Goal: Task Accomplishment & Management: Use online tool/utility

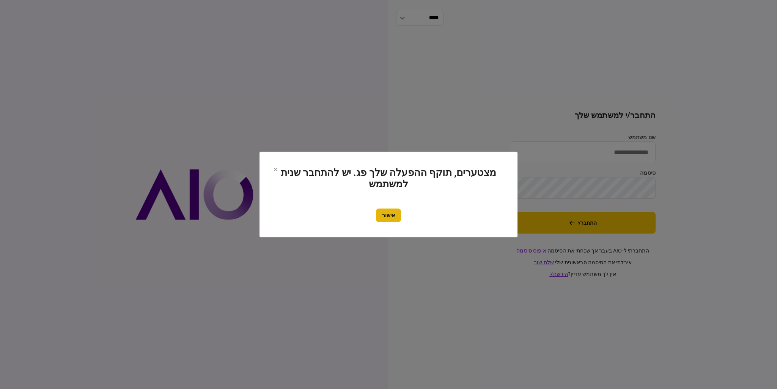
type input "*********"
drag, startPoint x: 394, startPoint y: 215, endPoint x: 471, endPoint y: 212, distance: 77.4
click at [394, 215] on button "אישור" at bounding box center [388, 216] width 25 height 14
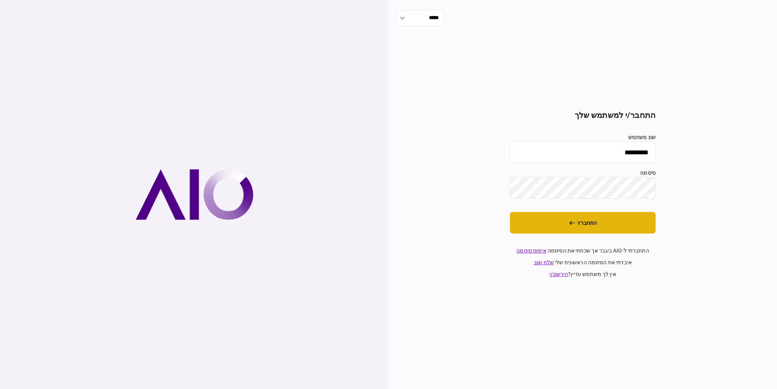
click at [540, 216] on button "התחבר/י" at bounding box center [583, 223] width 146 height 22
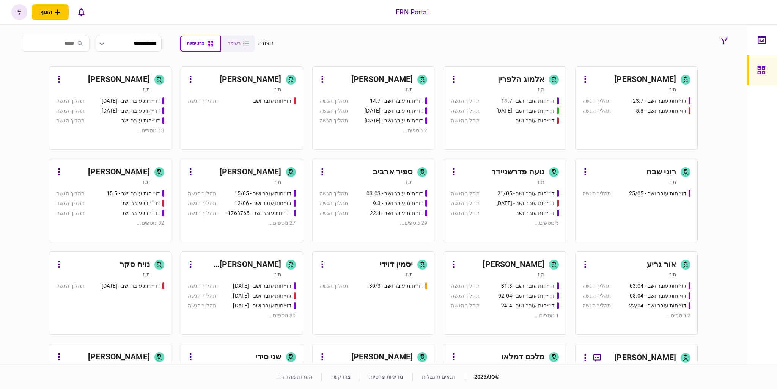
scroll to position [114, 0]
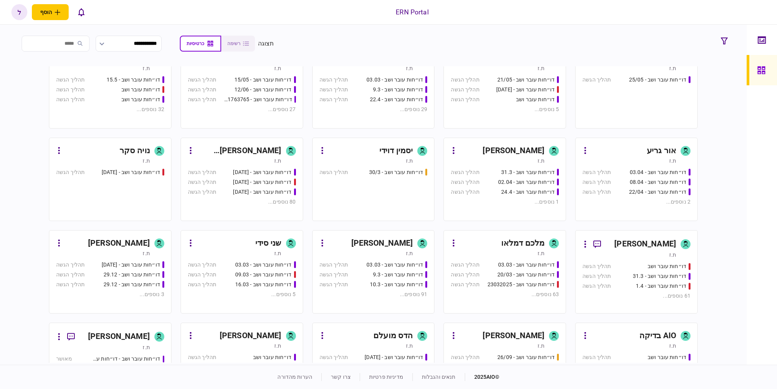
click at [504, 331] on div "[PERSON_NAME]" at bounding box center [513, 336] width 62 height 12
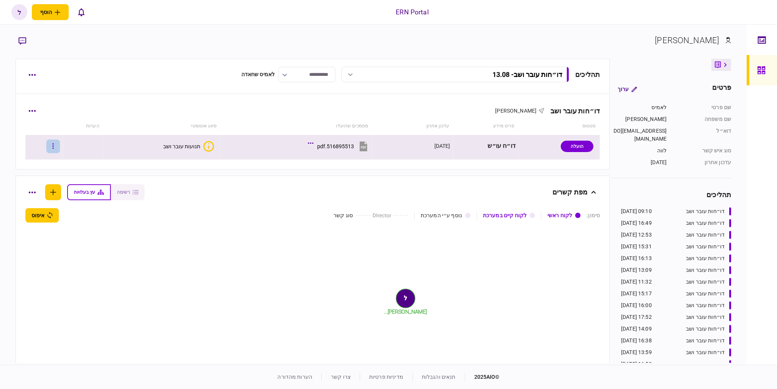
click at [60, 151] on button "button" at bounding box center [53, 147] width 14 height 14
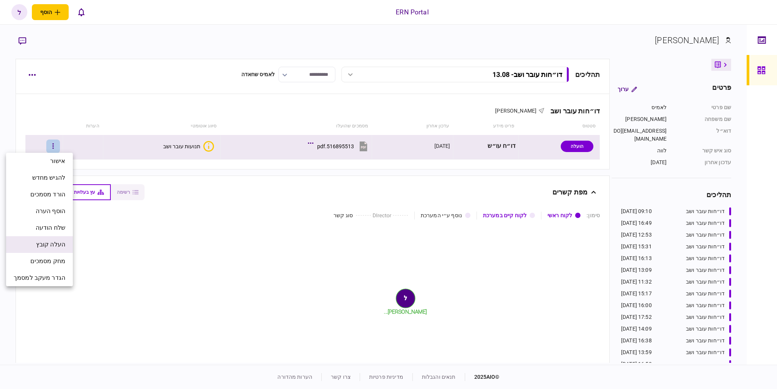
click at [55, 247] on span "העלה קובץ" at bounding box center [50, 244] width 29 height 9
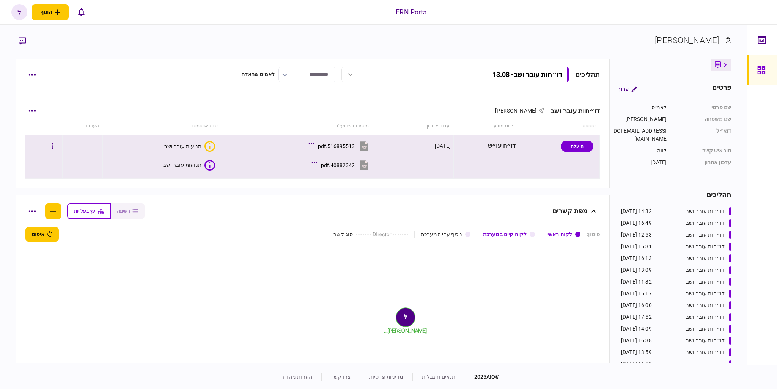
click at [187, 163] on div "תנועות עובר ושב" at bounding box center [182, 165] width 38 height 8
click at [237, 162] on section "40882342.pdf" at bounding box center [303, 166] width 133 height 19
click at [187, 167] on div "תנועות עובר ושב" at bounding box center [181, 165] width 37 height 6
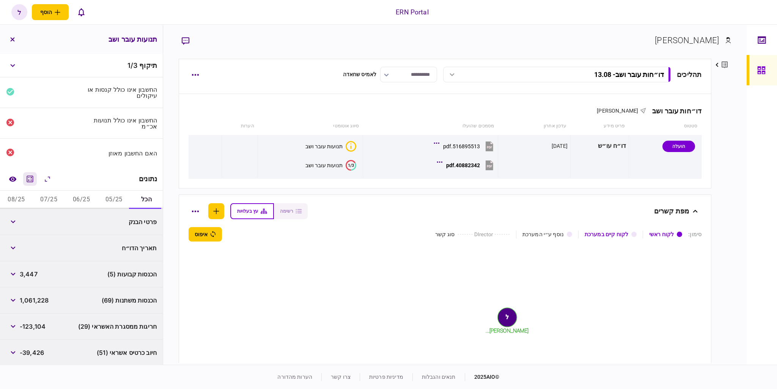
click at [33, 183] on icon "מחשבון" at bounding box center [29, 178] width 9 height 9
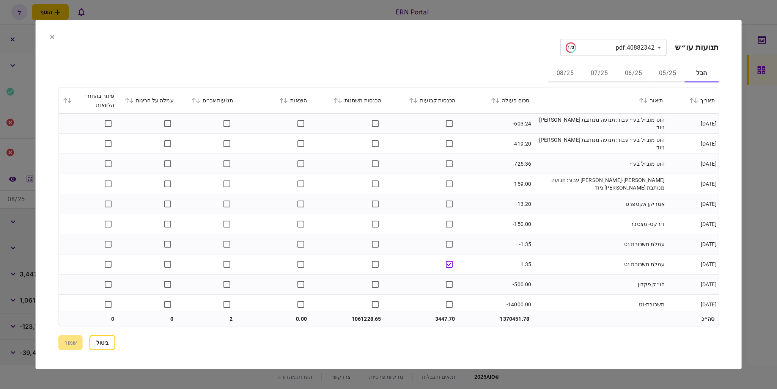
click at [669, 74] on button "05/25" at bounding box center [667, 73] width 34 height 18
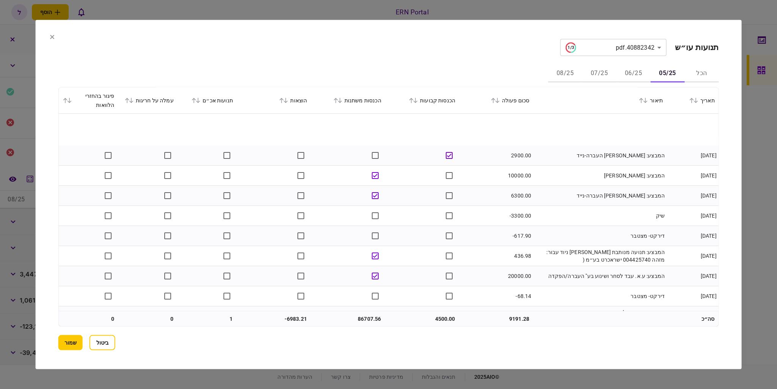
scroll to position [569, 0]
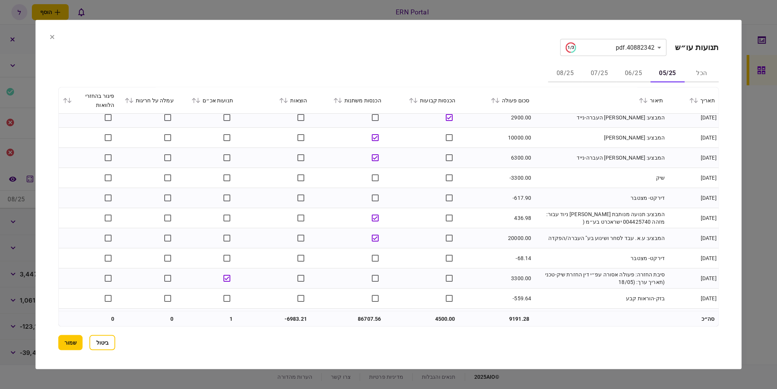
click at [236, 278] on td at bounding box center [206, 278] width 59 height 20
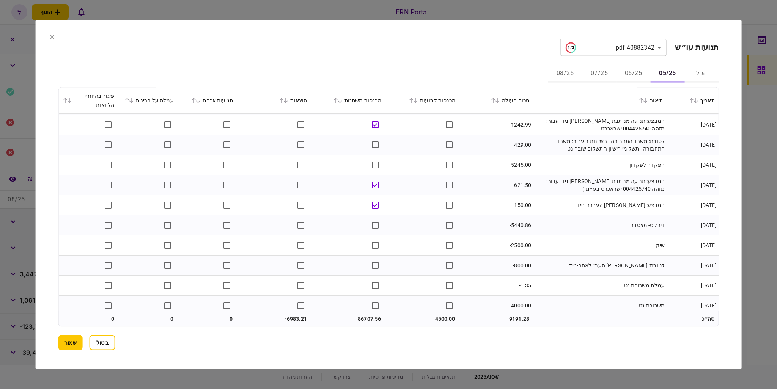
scroll to position [1028, 0]
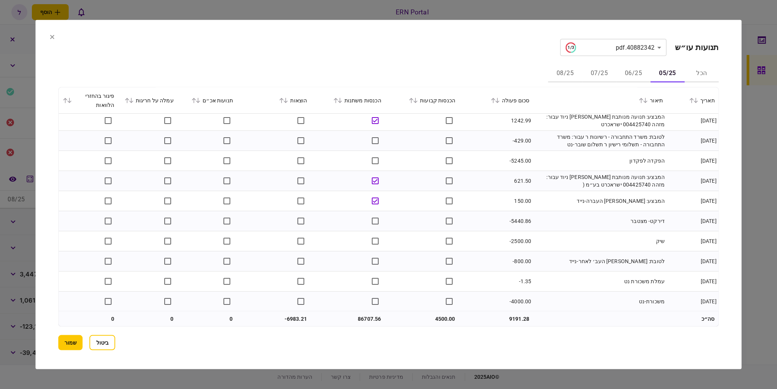
click at [633, 74] on button "06/25" at bounding box center [633, 73] width 34 height 18
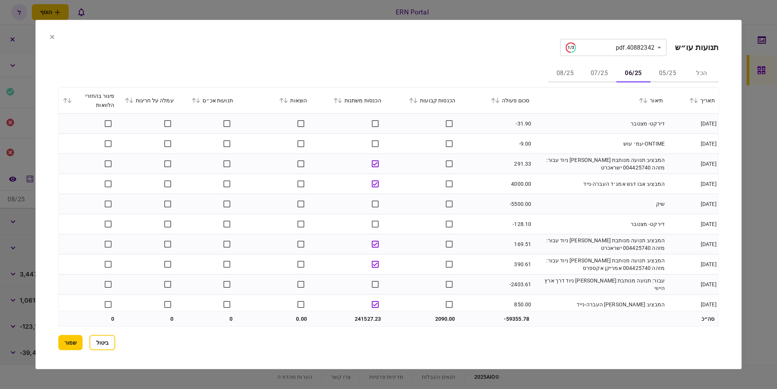
click at [415, 103] on div "הכנסות קבועות" at bounding box center [421, 100] width 66 height 9
click at [413, 101] on icon at bounding box center [411, 100] width 5 height 5
click at [697, 100] on icon at bounding box center [695, 100] width 5 height 5
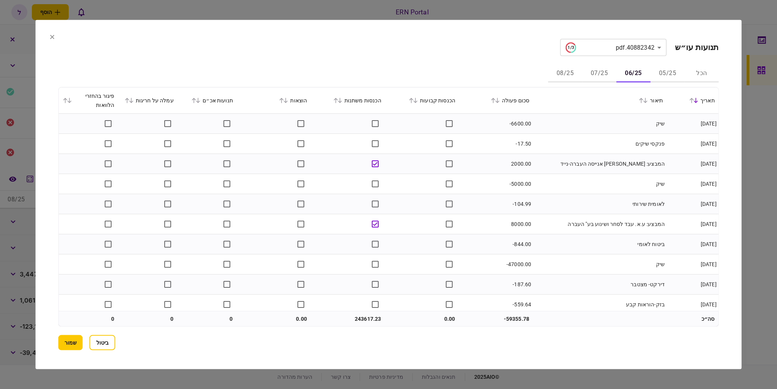
click at [697, 100] on icon at bounding box center [695, 100] width 5 height 5
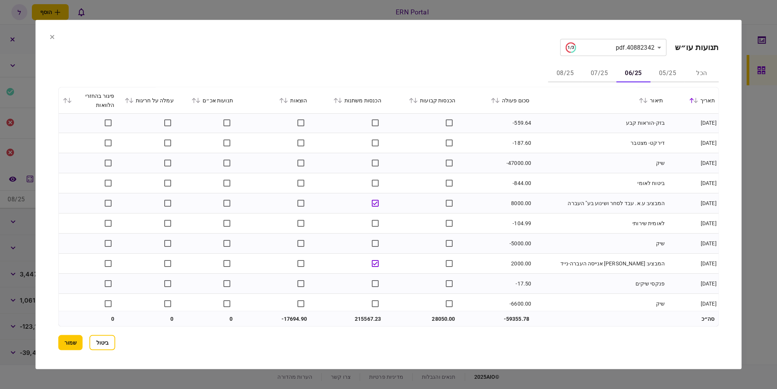
scroll to position [1330, 0]
click at [599, 74] on button "07/25" at bounding box center [599, 73] width 34 height 18
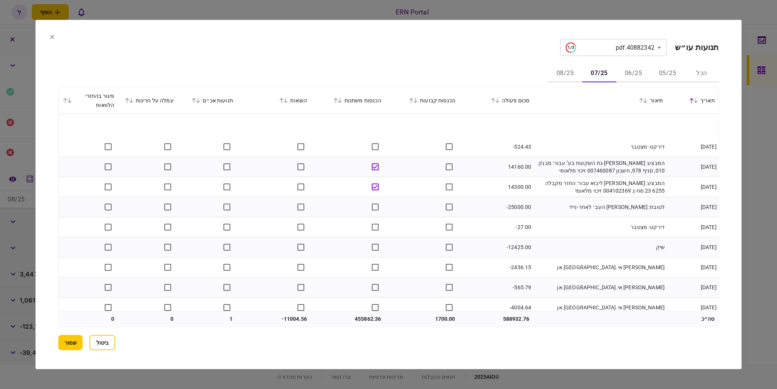
scroll to position [758, 0]
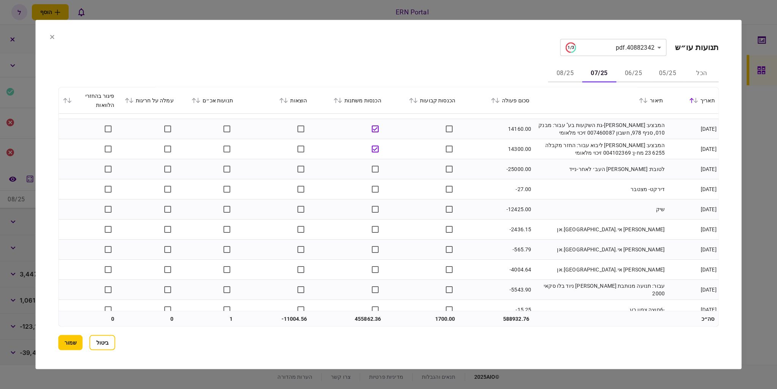
click at [292, 231] on td at bounding box center [274, 230] width 74 height 20
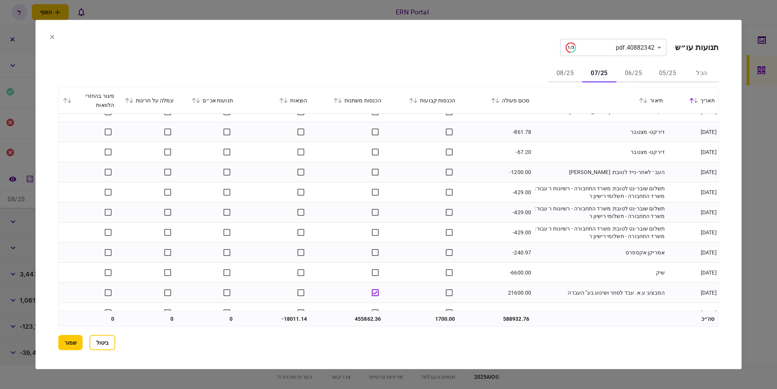
scroll to position [1490, 0]
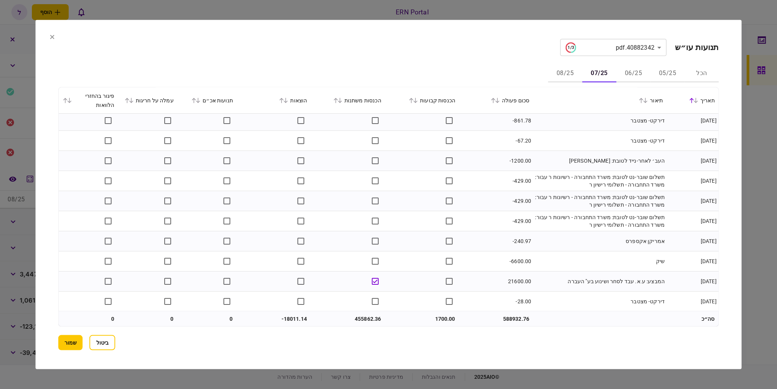
click at [564, 77] on button "08/25" at bounding box center [565, 73] width 34 height 18
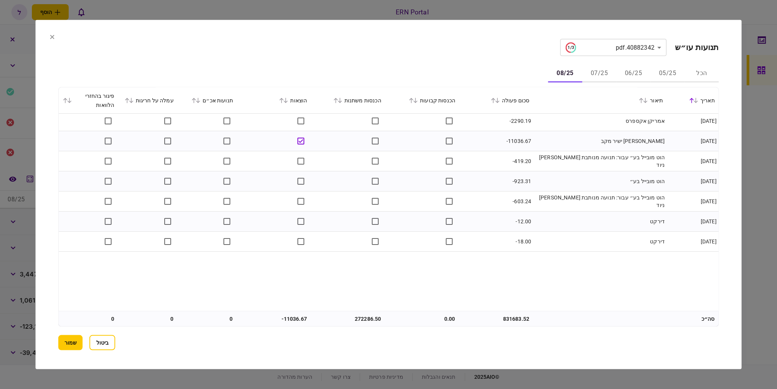
scroll to position [353, 0]
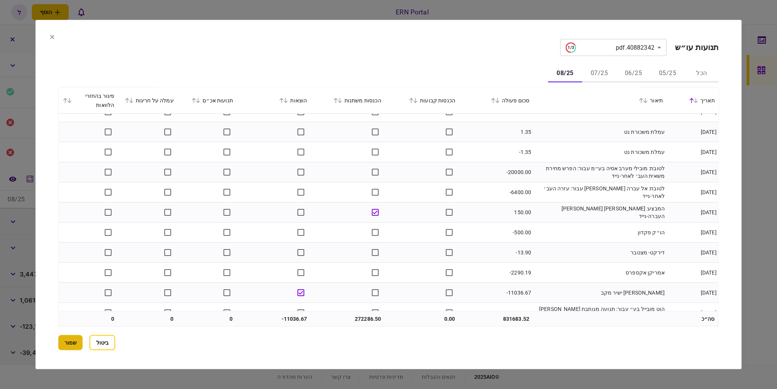
click at [72, 345] on button "שמור" at bounding box center [70, 342] width 24 height 15
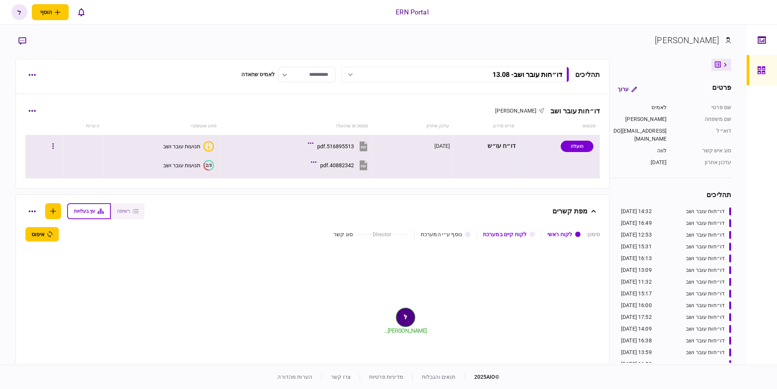
click at [181, 166] on div "תנועות עובר ושב" at bounding box center [181, 165] width 37 height 6
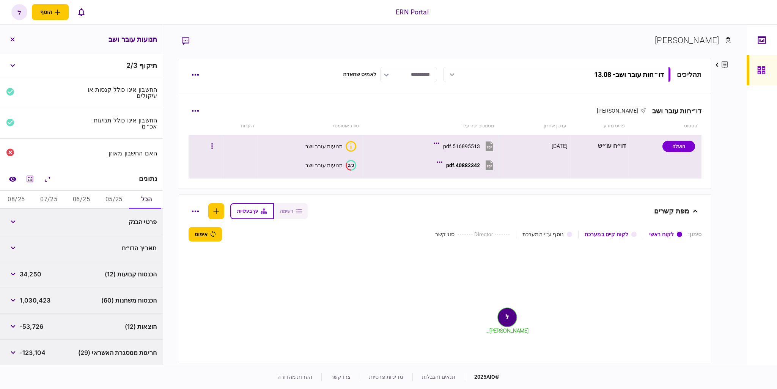
click at [344, 167] on button "2/3 תנועות עובר ושב" at bounding box center [330, 165] width 51 height 11
click at [462, 162] on div "40882342.pdf" at bounding box center [463, 165] width 34 height 6
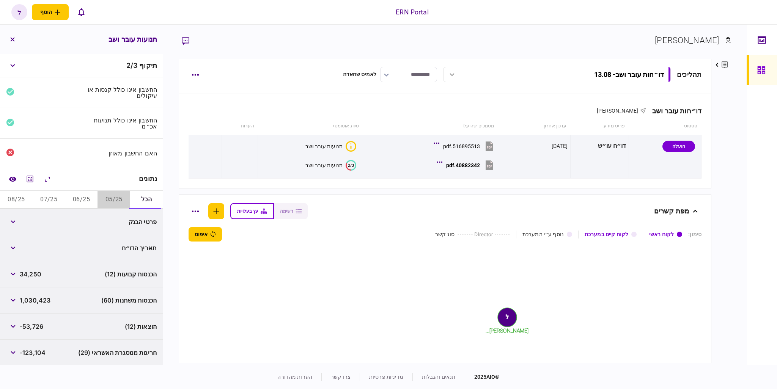
click at [111, 198] on button "05/25" at bounding box center [113, 200] width 33 height 18
click at [38, 224] on div "הכנסות קבועות (4) 4,500" at bounding box center [81, 222] width 163 height 26
click at [33, 245] on span "86,707" at bounding box center [30, 247] width 21 height 9
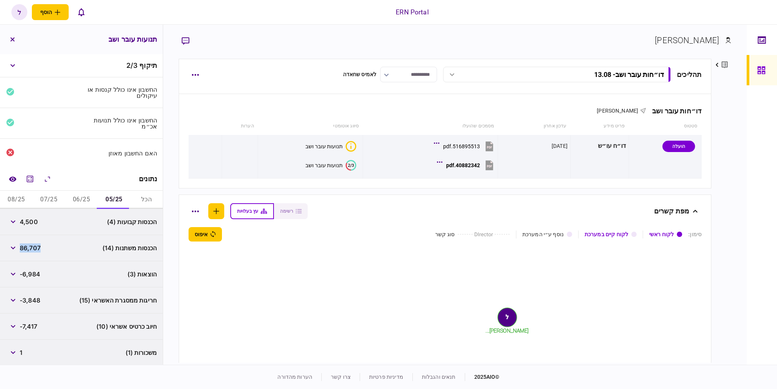
click at [33, 245] on span "86,707" at bounding box center [30, 247] width 21 height 9
copy span "86,707"
click at [33, 273] on span "-6,984" at bounding box center [30, 274] width 20 height 9
copy span "6,984"
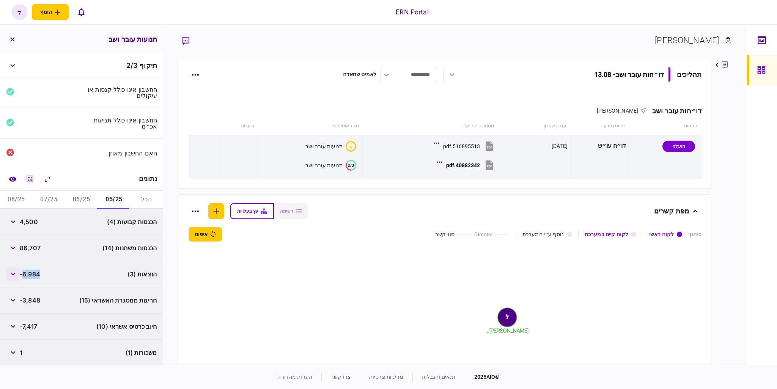
click at [11, 274] on button "button" at bounding box center [13, 274] width 14 height 14
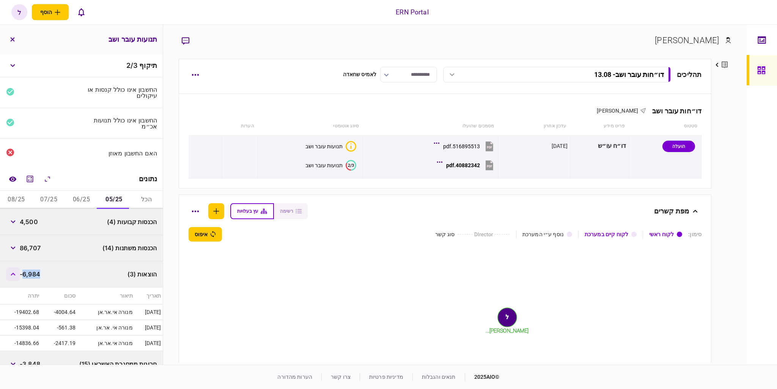
click at [11, 274] on button "button" at bounding box center [13, 274] width 14 height 14
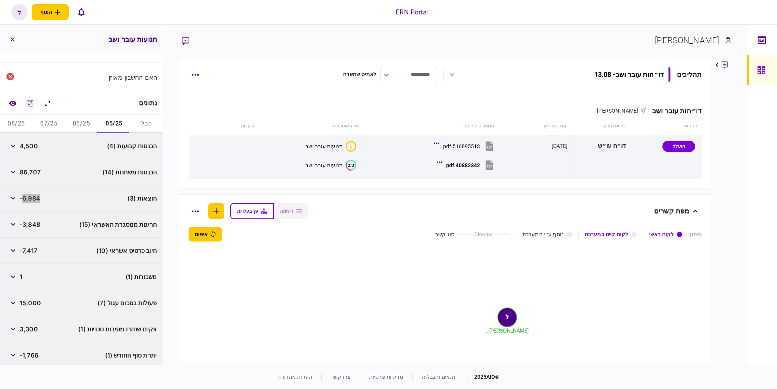
scroll to position [105, 0]
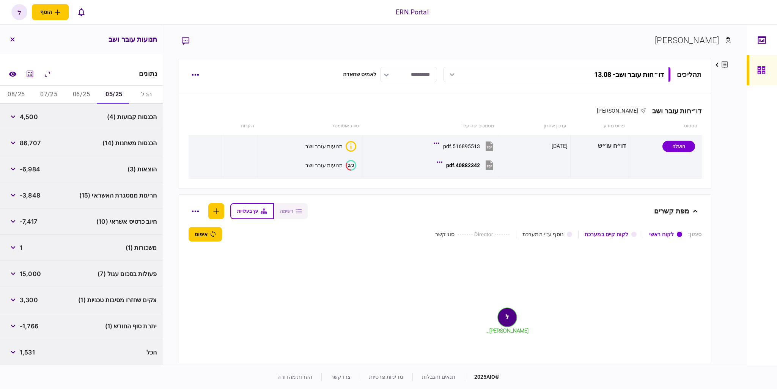
click at [30, 324] on span "-1,766" at bounding box center [29, 326] width 19 height 9
copy span "1,766"
click at [77, 88] on button "06/25" at bounding box center [81, 95] width 33 height 18
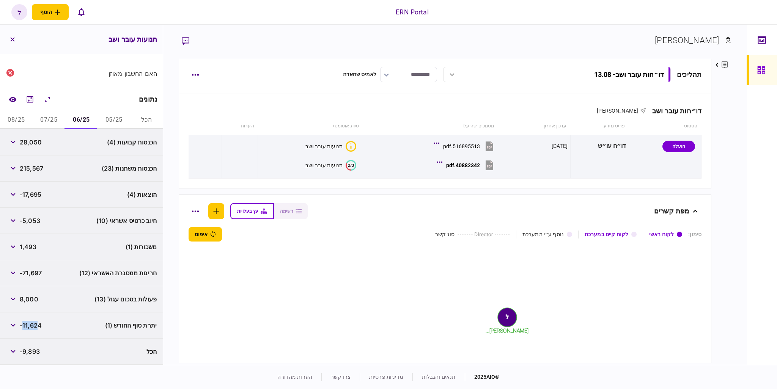
scroll to position [79, 0]
click at [38, 142] on span "28,050" at bounding box center [31, 142] width 22 height 9
copy span "28,050"
click at [31, 165] on span "215,567" at bounding box center [32, 169] width 24 height 9
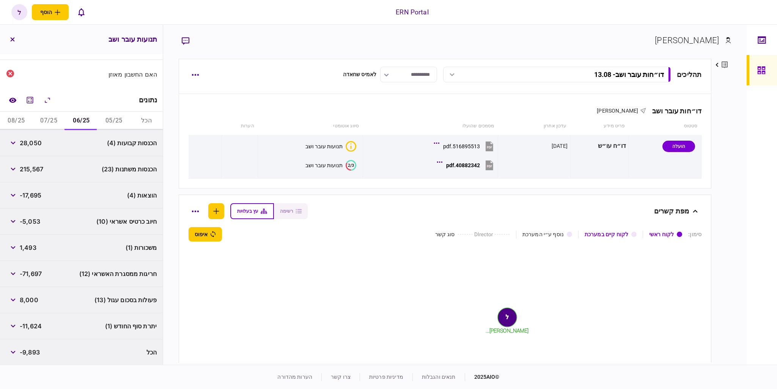
click at [31, 165] on span "215,567" at bounding box center [32, 169] width 24 height 9
copy span "215,567"
click at [37, 196] on span "-17,695" at bounding box center [31, 195] width 22 height 9
drag, startPoint x: 37, startPoint y: 196, endPoint x: 3, endPoint y: 200, distance: 34.4
click at [36, 196] on span "-17,695" at bounding box center [31, 195] width 22 height 9
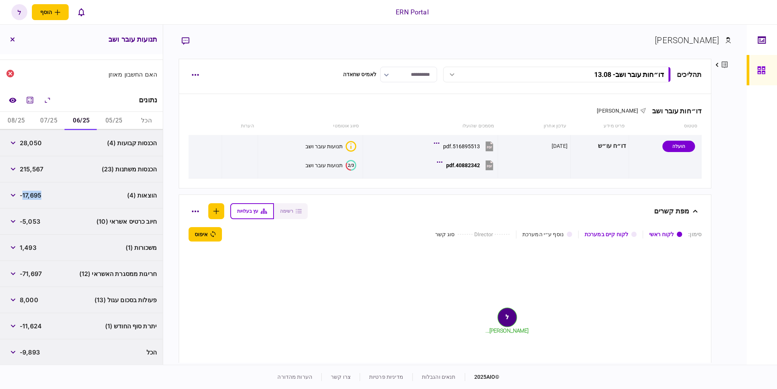
copy span "17,695"
click at [39, 324] on span "-11,624" at bounding box center [31, 326] width 22 height 9
copy span "11,624"
click at [56, 117] on button "07/25" at bounding box center [49, 121] width 33 height 18
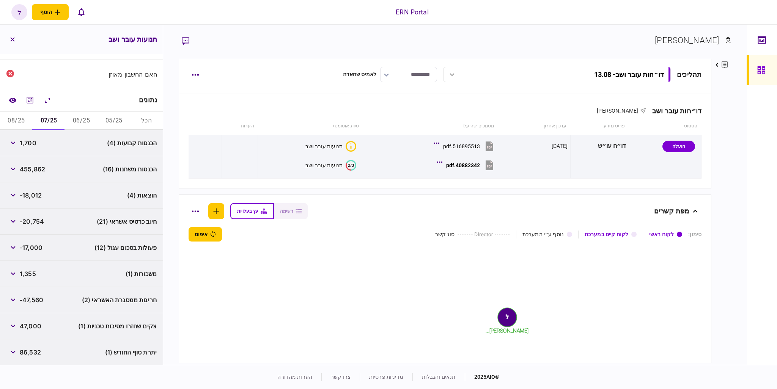
click at [35, 171] on span "455,862" at bounding box center [32, 169] width 25 height 9
copy span "455,862"
click at [30, 197] on span "-18,012" at bounding box center [31, 195] width 22 height 9
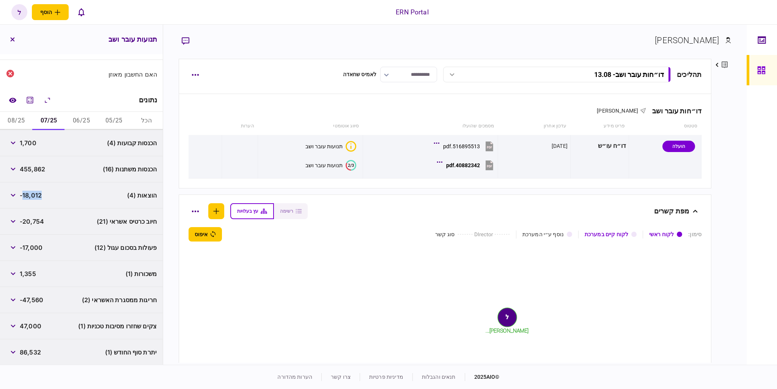
copy span "18,012"
click at [35, 345] on div "86,532" at bounding box center [23, 352] width 35 height 14
click at [32, 353] on span "86,532" at bounding box center [30, 352] width 21 height 9
copy span "86,532"
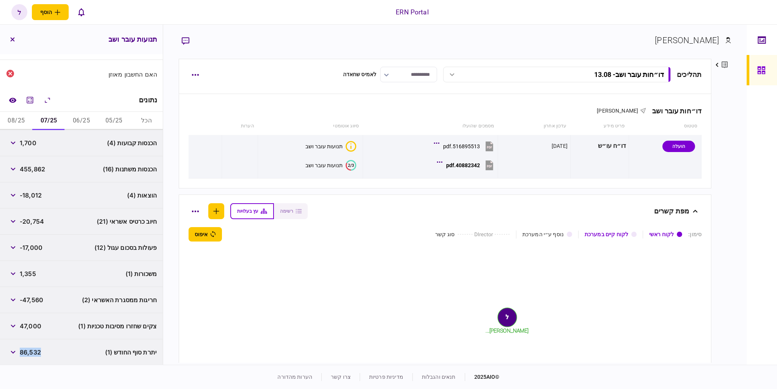
click at [25, 120] on button "08/25" at bounding box center [16, 121] width 33 height 18
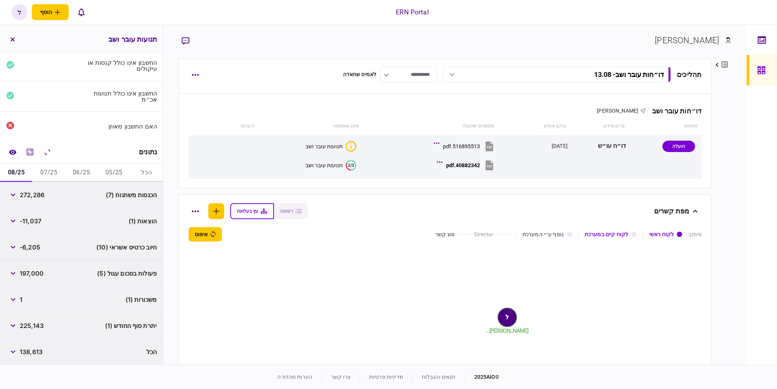
click at [38, 194] on span "272,286" at bounding box center [32, 194] width 25 height 9
click at [33, 220] on span "-11,037" at bounding box center [31, 221] width 22 height 9
click at [32, 327] on span "225,143" at bounding box center [32, 325] width 24 height 9
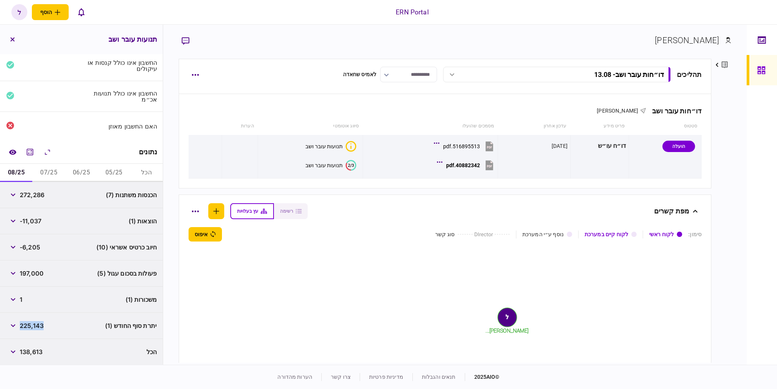
click at [32, 327] on span "225,143" at bounding box center [32, 325] width 24 height 9
